Goal: Task Accomplishment & Management: Manage account settings

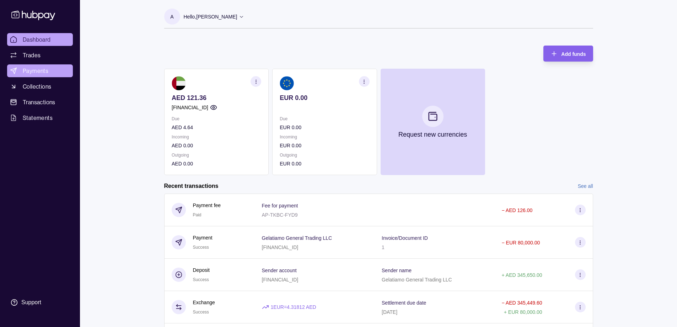
click at [36, 70] on span "Payments" at bounding box center [36, 70] width 26 height 9
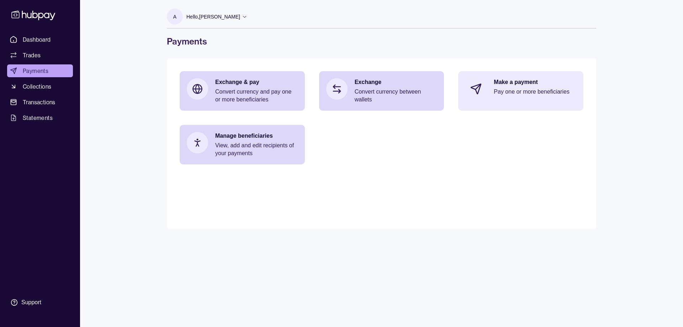
click at [543, 101] on div "Make a payment Pay one or more beneficiaries" at bounding box center [520, 89] width 125 height 36
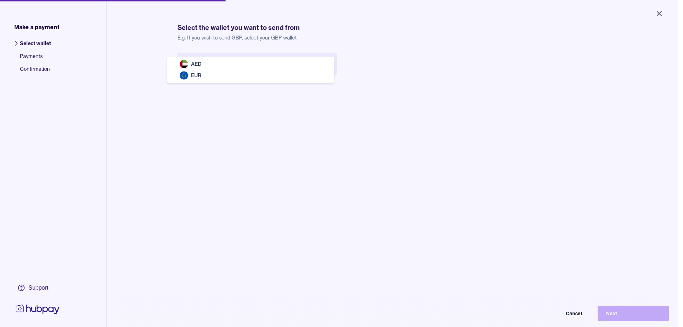
click at [277, 66] on body "Close Make a payment Select wallet Payments Confirmation Support Select the wal…" at bounding box center [338, 163] width 677 height 327
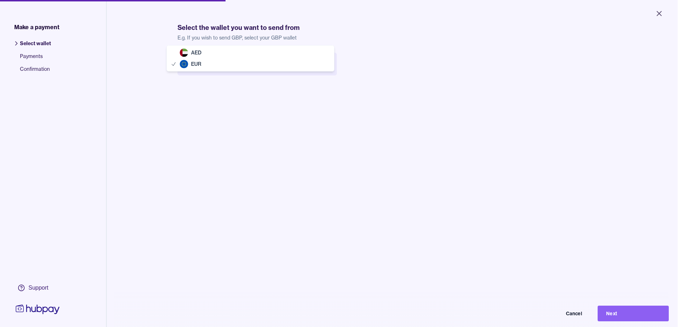
click at [282, 69] on body "Close Make a payment Select wallet Payments Confirmation Support Select the wal…" at bounding box center [338, 163] width 677 height 327
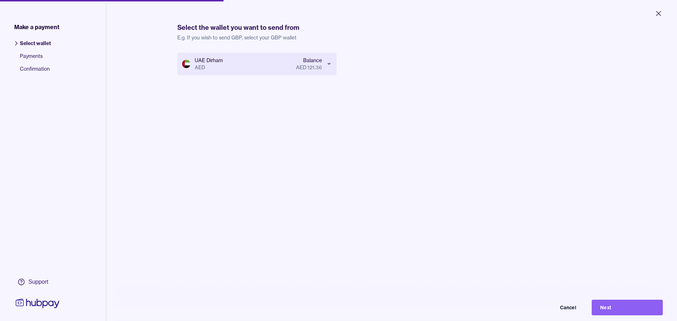
click at [618, 311] on button "Next" at bounding box center [627, 308] width 71 height 16
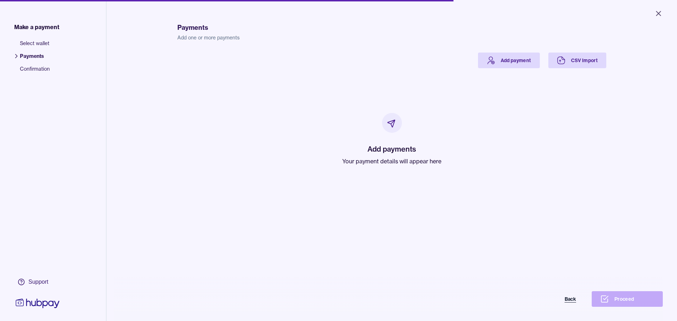
click at [577, 306] on button "Back" at bounding box center [549, 300] width 71 height 16
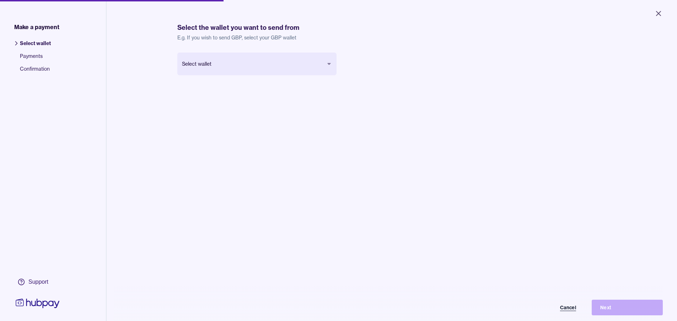
click at [578, 313] on button "Cancel" at bounding box center [549, 308] width 71 height 16
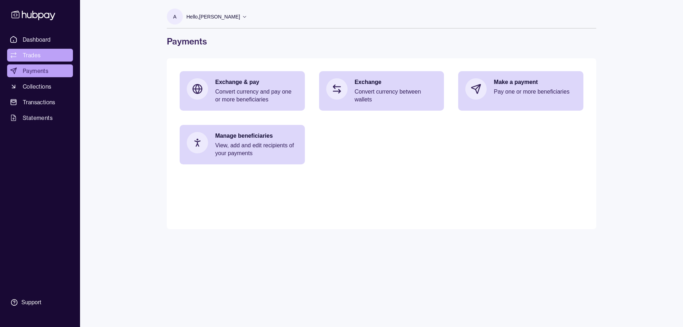
click at [48, 57] on link "Trades" at bounding box center [40, 55] width 66 height 13
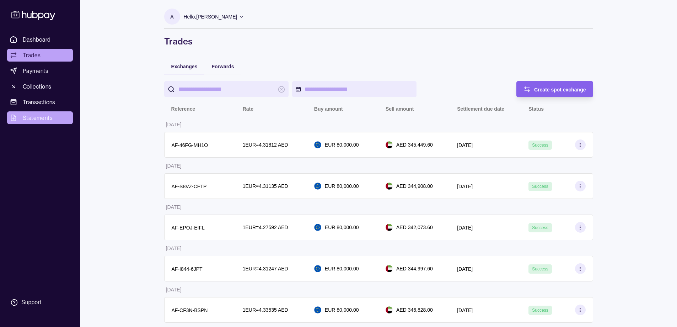
click at [36, 117] on span "Statements" at bounding box center [38, 117] width 30 height 9
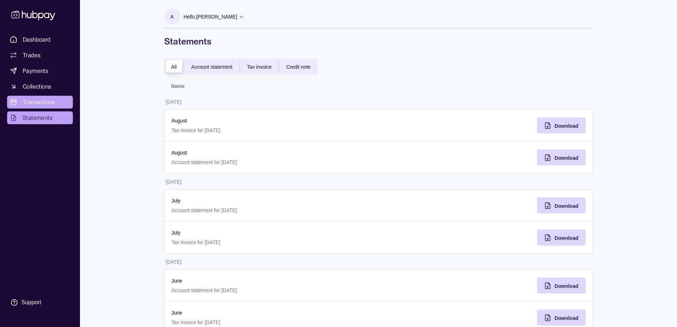
click at [37, 102] on span "Transactions" at bounding box center [39, 102] width 33 height 9
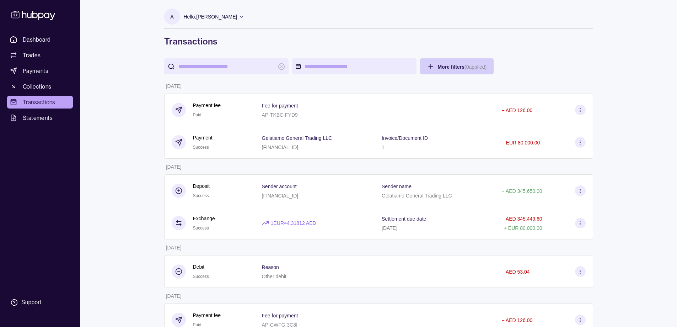
click at [48, 87] on span "Collections" at bounding box center [37, 86] width 28 height 9
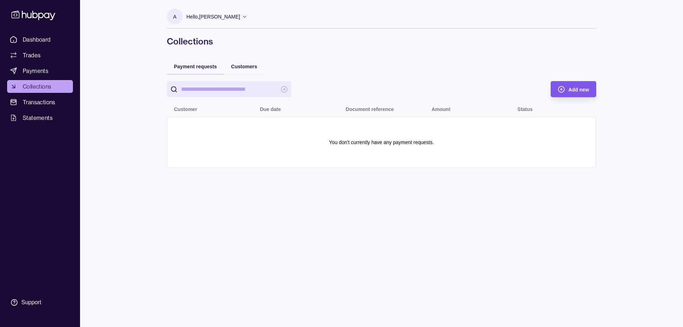
click at [571, 89] on span "Add new" at bounding box center [578, 90] width 21 height 6
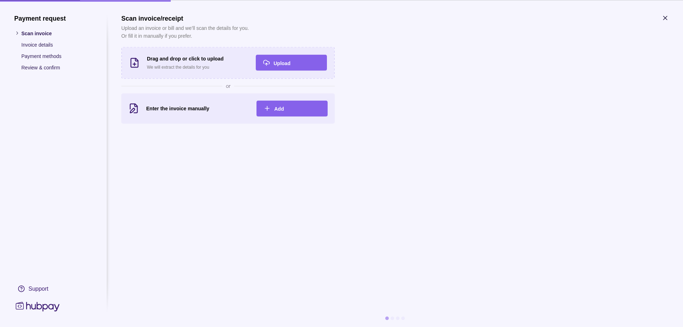
click at [664, 18] on icon "button" at bounding box center [664, 17] width 7 height 7
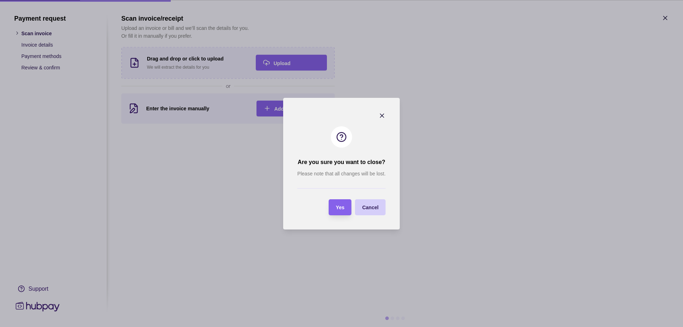
click at [380, 213] on section "Cancel" at bounding box center [370, 207] width 31 height 16
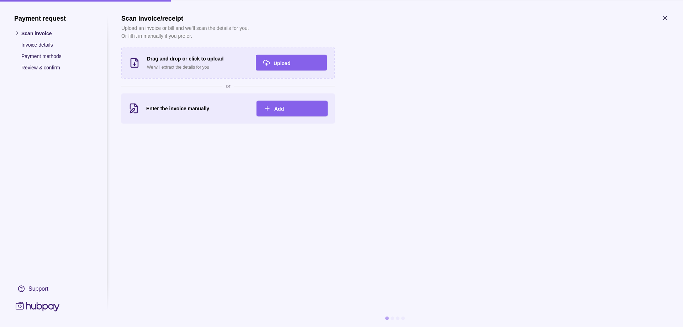
click at [666, 17] on icon "button" at bounding box center [664, 17] width 7 height 7
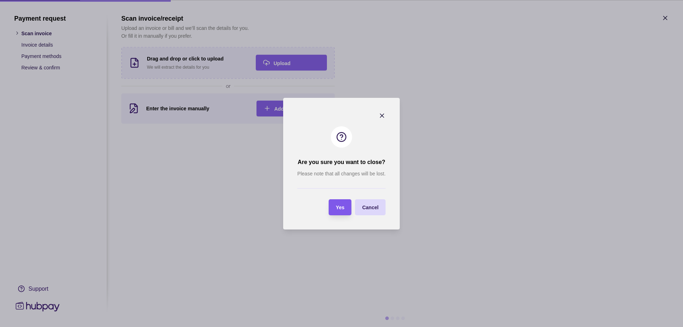
click at [338, 212] on div "Yes" at bounding box center [334, 207] width 19 height 16
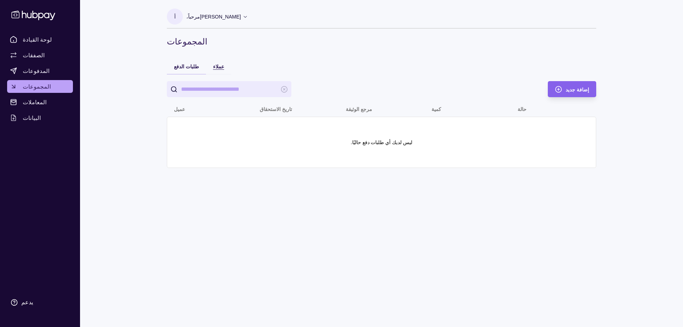
click at [217, 69] on div "عملاء" at bounding box center [218, 66] width 11 height 9
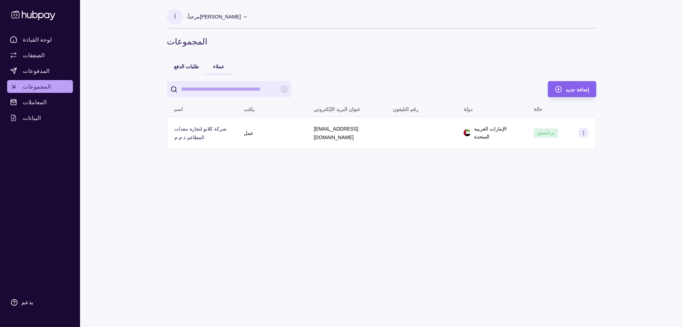
click at [583, 133] on icon at bounding box center [583, 132] width 5 height 5
click at [379, 199] on html "لوحة القيادة الصفقات المدفوعات المجموعات المعاملات البيانات يدعم أ مرحباً، [PER…" at bounding box center [341, 163] width 683 height 327
click at [250, 87] on input "يبحث" at bounding box center [229, 89] width 96 height 16
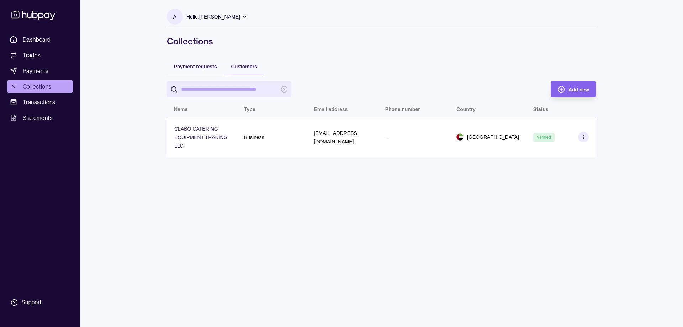
click at [416, 217] on div "A Hello, Abdala Salem Gelatiamo General Trading LLC Account Terms and condition…" at bounding box center [382, 163] width 458 height 327
click at [273, 89] on input "search" at bounding box center [229, 89] width 96 height 16
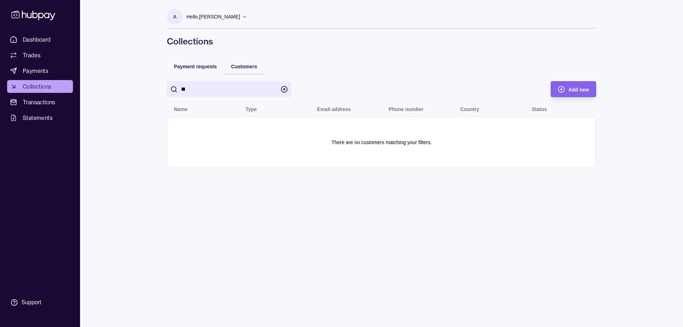
type input "*"
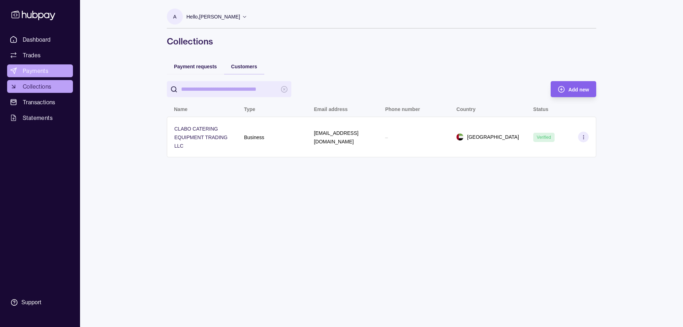
click at [49, 72] on link "Payments" at bounding box center [40, 70] width 66 height 13
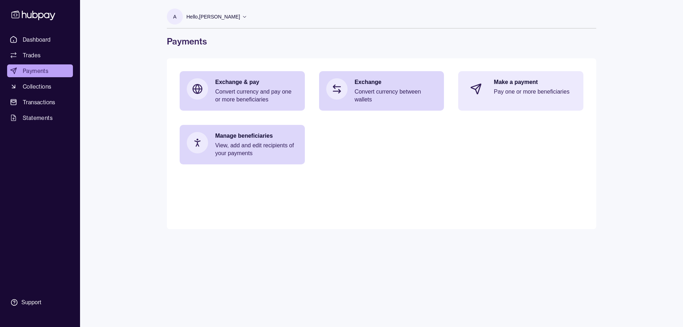
click at [516, 99] on div "Make a payment Pay one or more beneficiaries" at bounding box center [535, 88] width 82 height 21
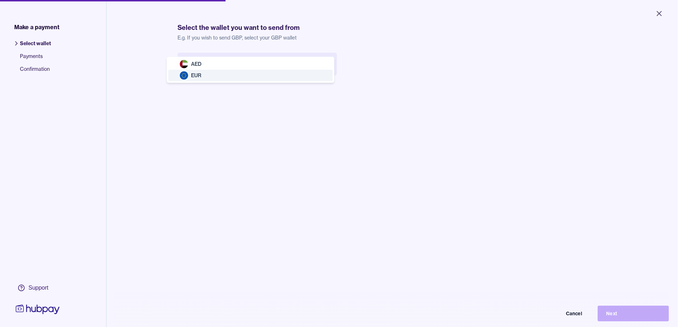
click at [295, 72] on body "Close Make a payment Select wallet Payments Confirmation Support Select the wal…" at bounding box center [338, 163] width 677 height 327
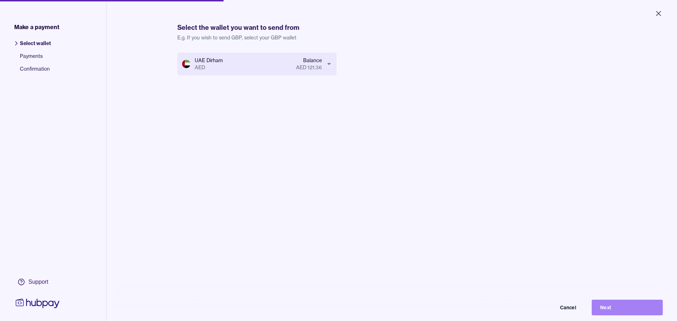
click at [628, 312] on button "Next" at bounding box center [627, 308] width 71 height 16
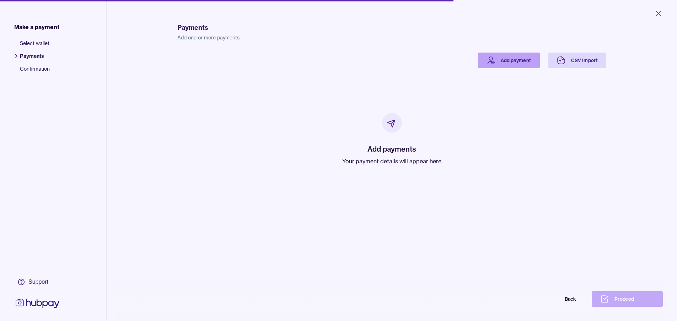
click at [507, 62] on link "Add payment" at bounding box center [509, 61] width 62 height 16
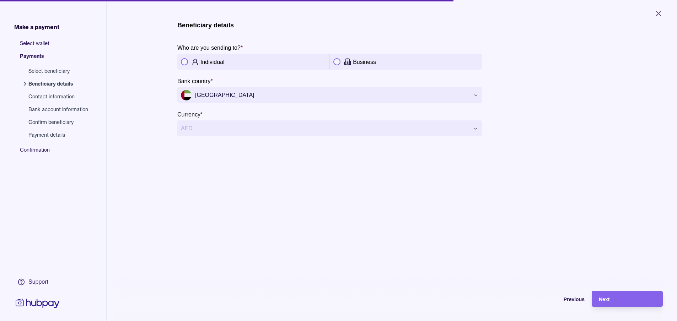
drag, startPoint x: 318, startPoint y: 169, endPoint x: 298, endPoint y: 219, distance: 53.5
click at [298, 219] on div "**********" at bounding box center [391, 173] width 429 height 321
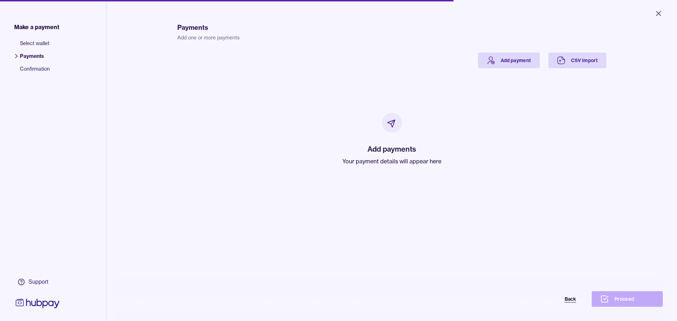
click at [577, 303] on button "Back" at bounding box center [549, 300] width 71 height 16
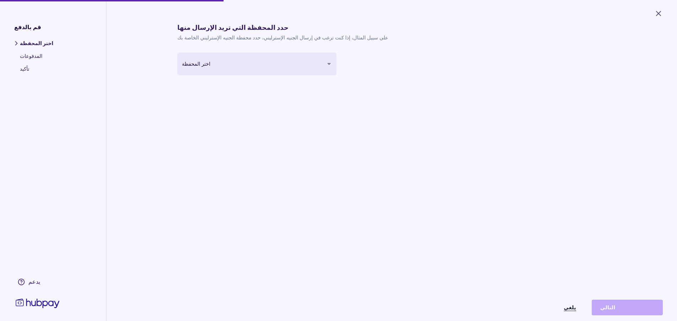
click at [574, 311] on font "يلغي" at bounding box center [570, 308] width 12 height 6
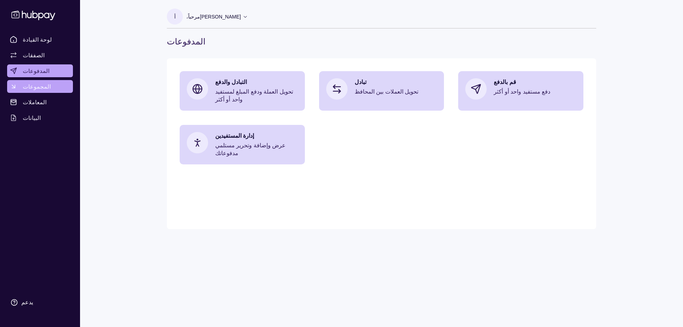
click at [41, 86] on font "المجموعات" at bounding box center [37, 86] width 28 height 7
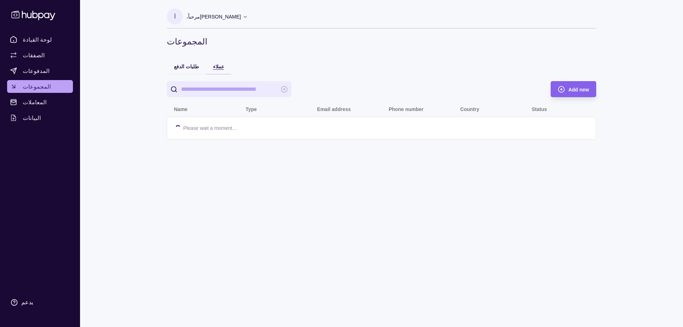
click at [215, 68] on font "عملاء" at bounding box center [218, 67] width 11 height 6
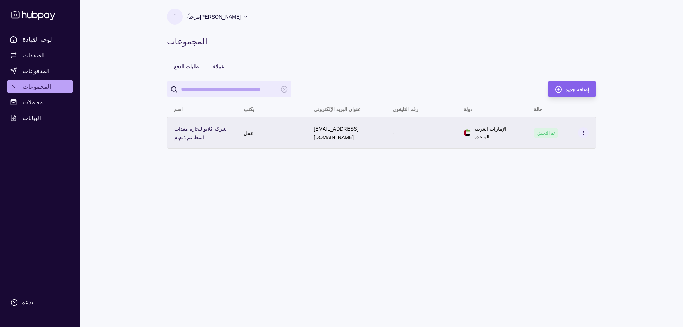
click at [583, 133] on icon at bounding box center [583, 132] width 5 height 5
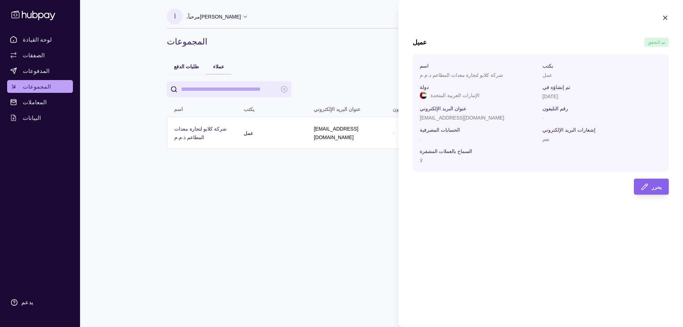
click at [312, 214] on html "لوحة القيادة الصفقات المدفوعات المجموعات المعاملات البيانات يدعم أ مرحباً، [PER…" at bounding box center [341, 163] width 683 height 327
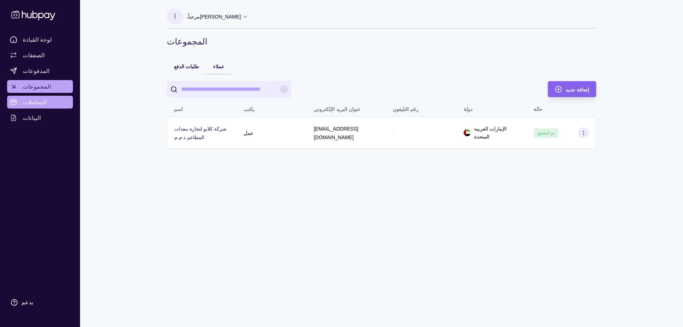
click at [36, 103] on font "المعاملات" at bounding box center [35, 101] width 24 height 7
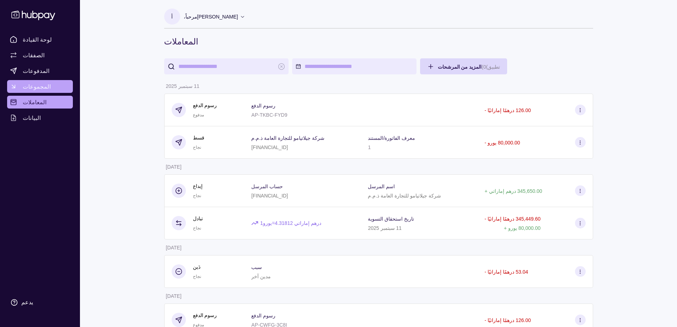
click at [41, 86] on font "المجموعات" at bounding box center [37, 86] width 28 height 7
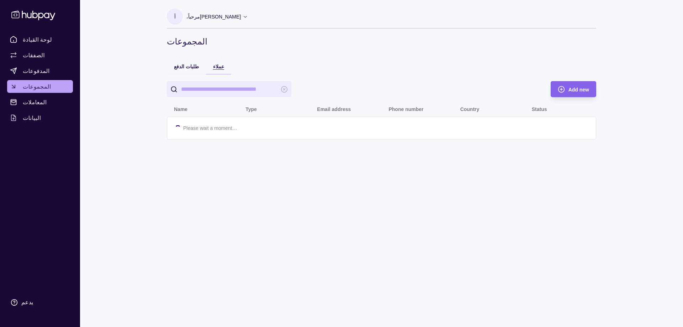
click at [217, 66] on font "عملاء" at bounding box center [218, 67] width 11 height 6
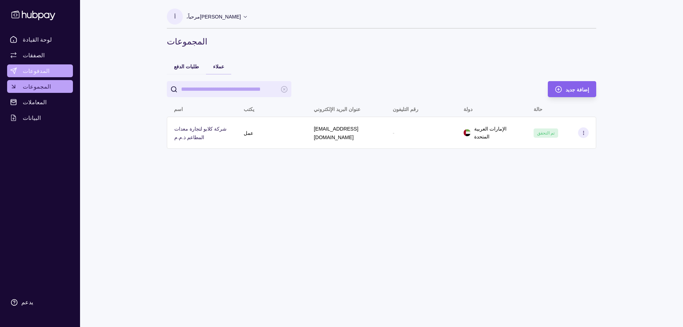
click at [36, 66] on span "المدفوعات" at bounding box center [36, 70] width 27 height 9
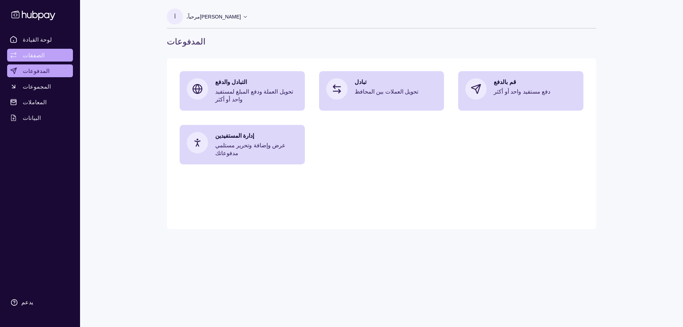
click at [26, 52] on font "الصفقات" at bounding box center [34, 55] width 22 height 7
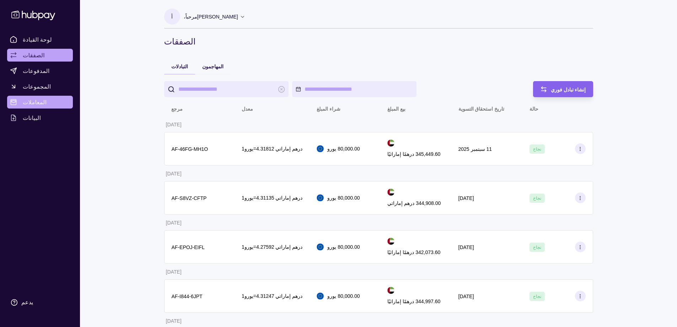
click at [44, 103] on link "المعاملات" at bounding box center [40, 102] width 66 height 13
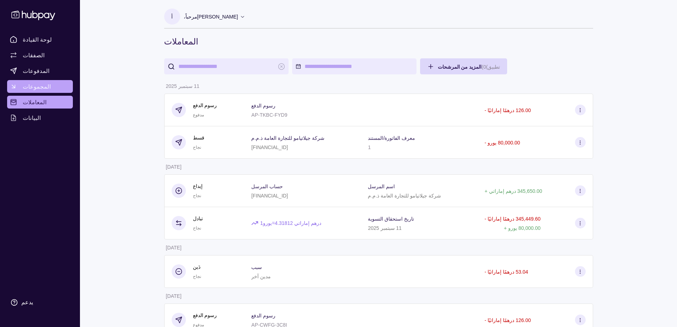
drag, startPoint x: 31, startPoint y: 85, endPoint x: 35, endPoint y: 85, distance: 4.6
click at [32, 85] on font "المجموعات" at bounding box center [37, 86] width 28 height 7
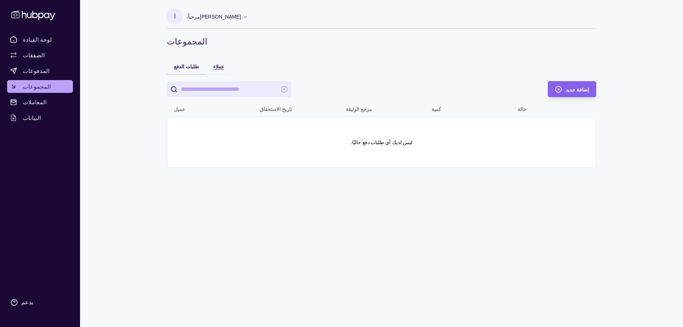
click at [215, 66] on font "عملاء" at bounding box center [218, 67] width 11 height 6
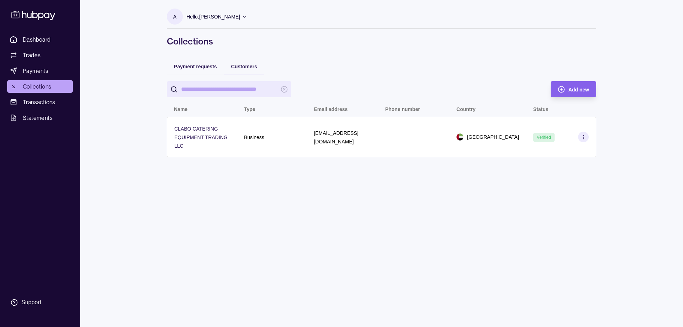
click at [363, 68] on div "Payment requests Customers Add new Name Type Email address Phone number Country…" at bounding box center [381, 111] width 429 height 106
click at [242, 17] on icon at bounding box center [244, 16] width 5 height 5
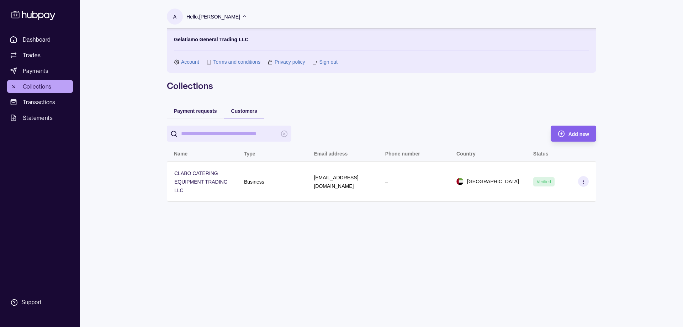
click at [246, 16] on section "A Hello, Abdala Salem Gelatiamo General Trading LLC Account Terms and condition…" at bounding box center [381, 41] width 429 height 64
drag, startPoint x: 233, startPoint y: 16, endPoint x: 239, endPoint y: 17, distance: 6.1
click at [233, 17] on div "Hello, [PERSON_NAME]" at bounding box center [216, 16] width 61 height 15
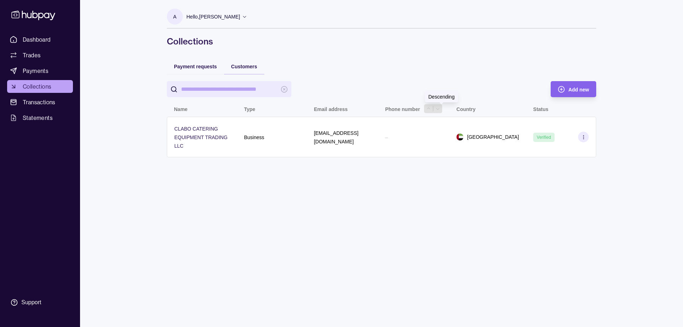
click at [440, 109] on icon "button" at bounding box center [437, 108] width 5 height 5
click at [440, 107] on icon "button" at bounding box center [437, 108] width 5 height 5
click at [430, 109] on icon "button" at bounding box center [428, 108] width 3 height 2
click at [431, 109] on icon "button" at bounding box center [428, 108] width 5 height 5
click at [585, 109] on icon "button" at bounding box center [584, 109] width 3 height 2
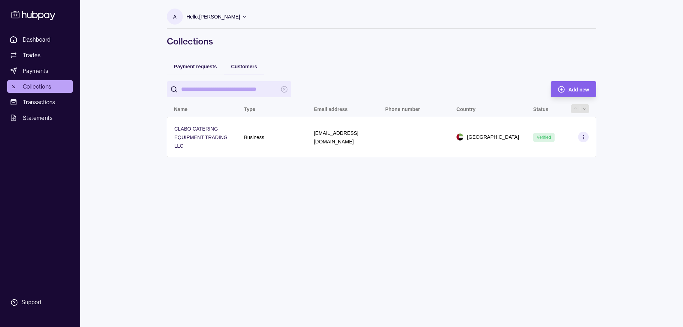
click at [589, 108] on th "Status" at bounding box center [561, 109] width 70 height 16
click at [575, 110] on icon "button" at bounding box center [574, 108] width 5 height 5
click at [226, 111] on icon "button" at bounding box center [225, 108] width 5 height 5
click at [216, 107] on icon "button" at bounding box center [215, 108] width 5 height 5
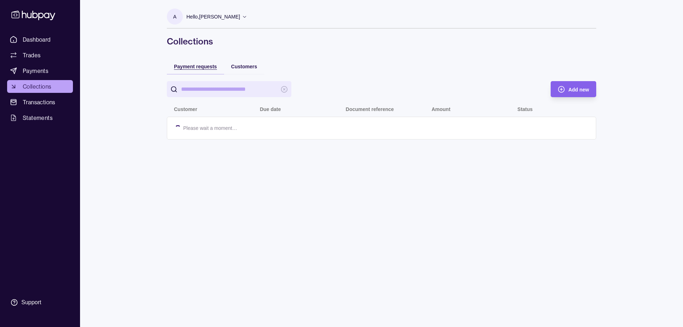
click at [200, 68] on span "Payment requests" at bounding box center [195, 67] width 43 height 6
click at [238, 108] on div at bounding box center [236, 108] width 4 height 5
click at [243, 108] on icon "button" at bounding box center [240, 109] width 3 height 2
click at [242, 108] on icon "button" at bounding box center [240, 108] width 5 height 5
click at [230, 110] on icon "button" at bounding box center [231, 108] width 5 height 5
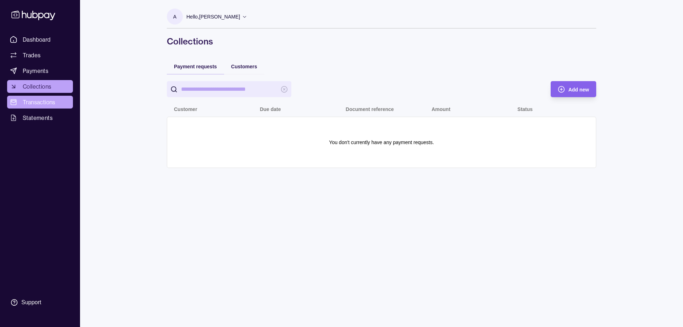
click at [50, 99] on span "Transactions" at bounding box center [39, 102] width 33 height 9
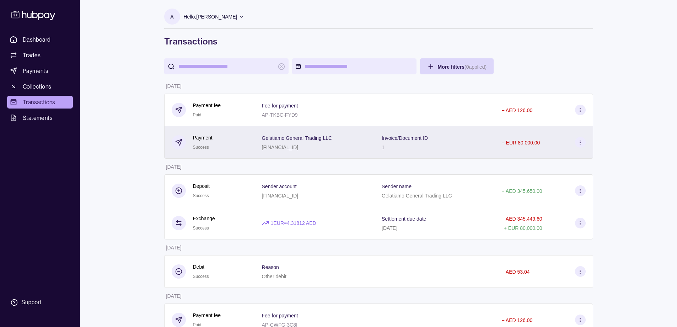
drag, startPoint x: 335, startPoint y: 139, endPoint x: 333, endPoint y: 148, distance: 8.8
click at [333, 148] on div "Gelatiamo General Trading LLC [FINANCIAL_ID]" at bounding box center [315, 142] width 106 height 18
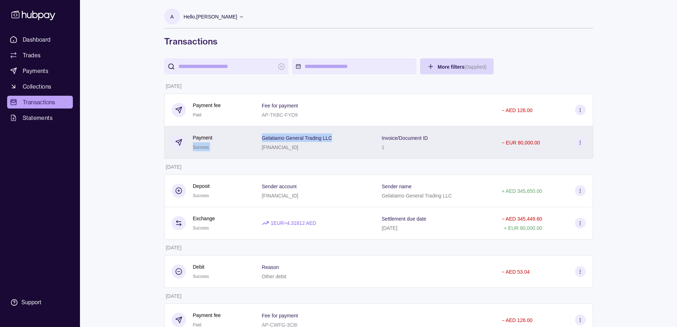
drag, startPoint x: 246, startPoint y: 135, endPoint x: 332, endPoint y: 135, distance: 86.4
click at [332, 135] on tr "Payment Success Gelatiamo General Trading LLC [FINANCIAL_ID] Invoice/Document I…" at bounding box center [378, 142] width 429 height 32
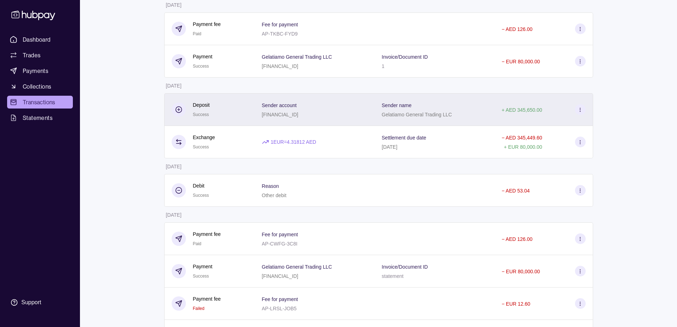
scroll to position [95, 0]
